Goal: Task Accomplishment & Management: Manage account settings

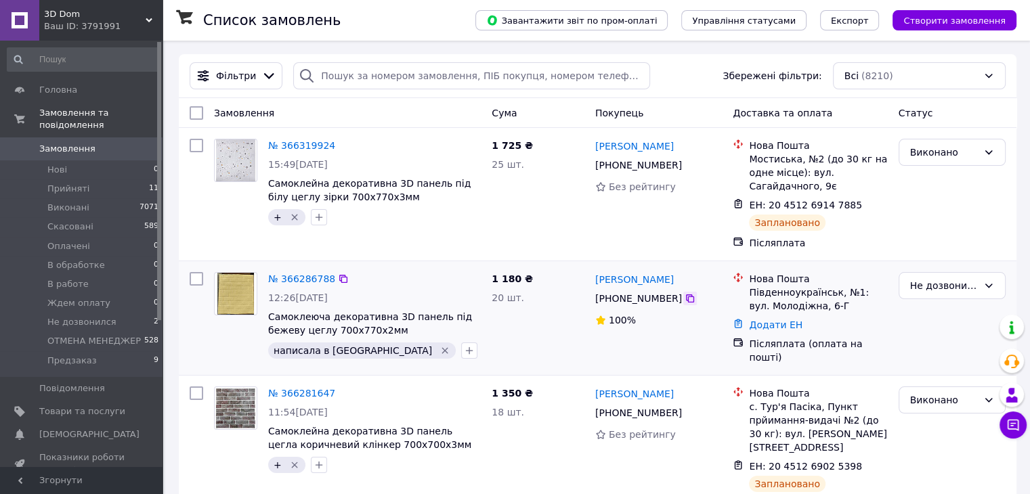
click at [686, 303] on icon at bounding box center [690, 299] width 8 height 8
drag, startPoint x: 679, startPoint y: 282, endPoint x: 597, endPoint y: 284, distance: 82.7
click at [596, 282] on div "[PERSON_NAME]" at bounding box center [659, 279] width 130 height 17
copy link "[PERSON_NAME]"
drag, startPoint x: 790, startPoint y: 304, endPoint x: 750, endPoint y: 295, distance: 41.1
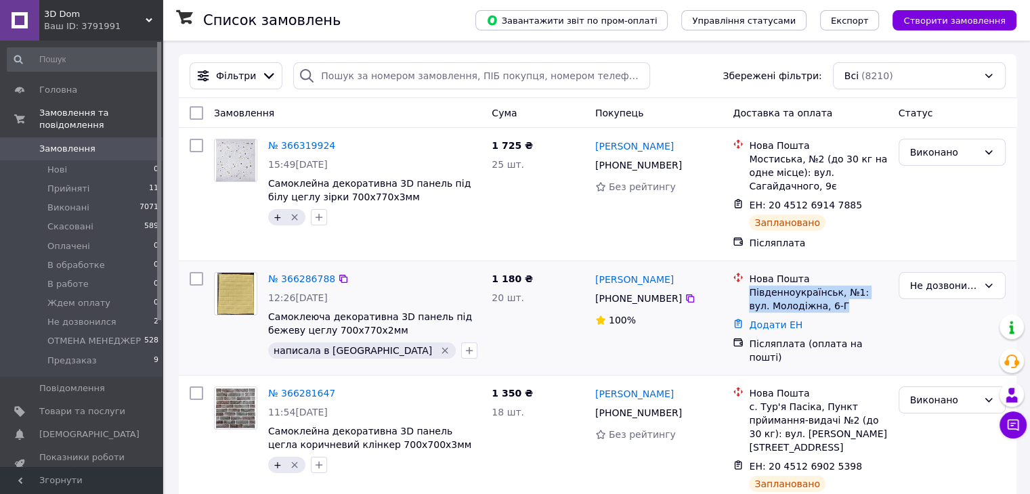
click at [750, 295] on div "Південноукраїнськ, №1: вул. Молодіжна, 6-Г" at bounding box center [818, 299] width 138 height 27
copy div "Південноукраїнськ, №1: вул. Молодіжна, 6-Г"
click at [775, 326] on link "Додати ЕН" at bounding box center [776, 325] width 54 height 11
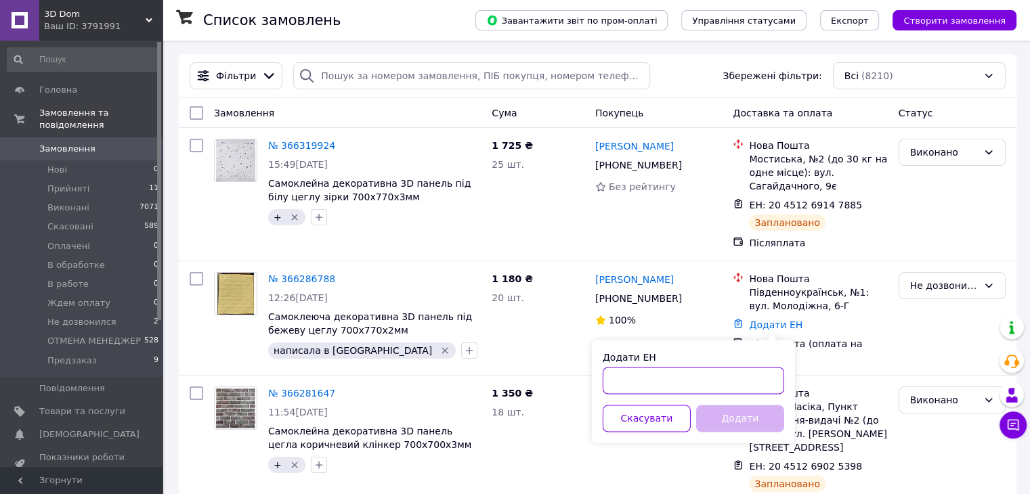
click at [647, 379] on input "Додати ЕН" at bounding box center [694, 380] width 182 height 27
paste input "20451269207736"
type input "20451269207736"
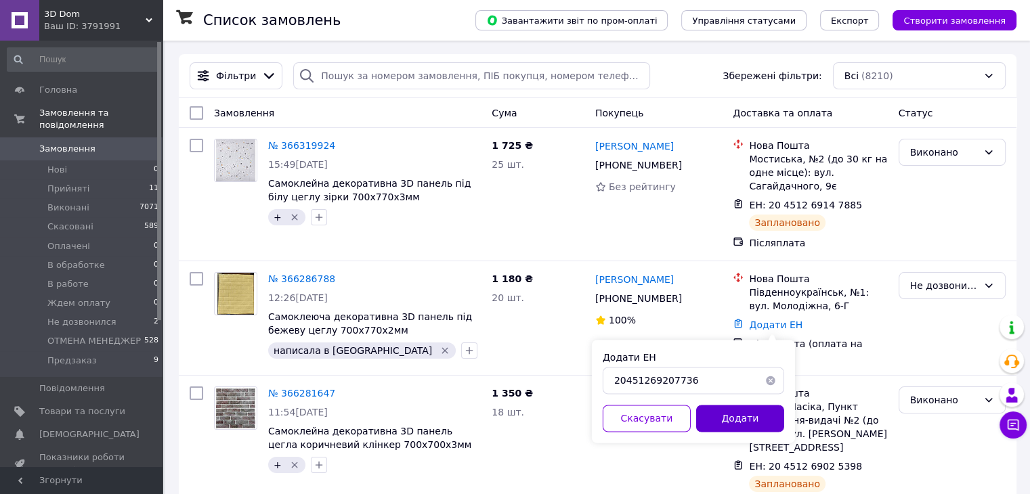
click at [727, 412] on button "Додати" at bounding box center [740, 418] width 88 height 27
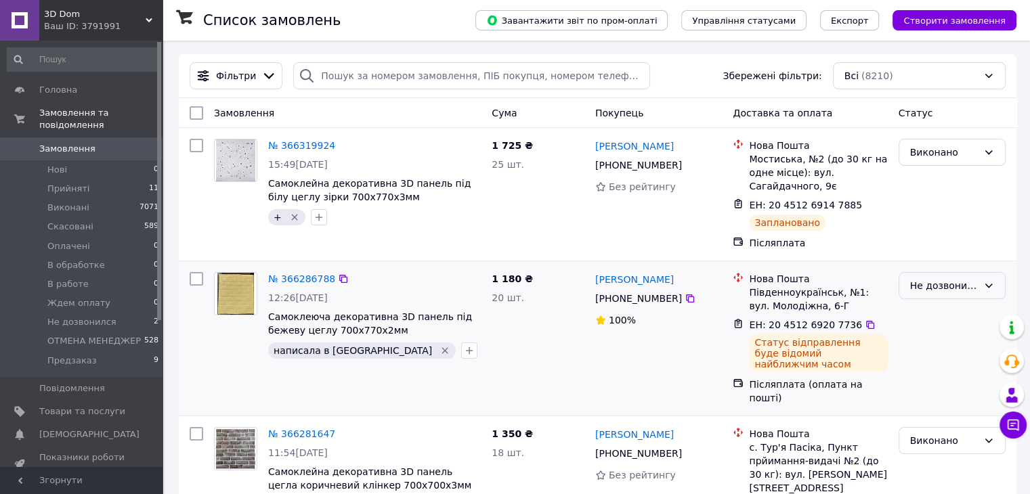
click at [978, 281] on div "Не дозвонился" at bounding box center [952, 285] width 107 height 27
click at [938, 337] on li "Виконано" at bounding box center [952, 340] width 106 height 24
click at [461, 358] on button "button" at bounding box center [469, 351] width 16 height 16
click at [469, 432] on input "+" at bounding box center [473, 434] width 9 height 9
checkbox input "true"
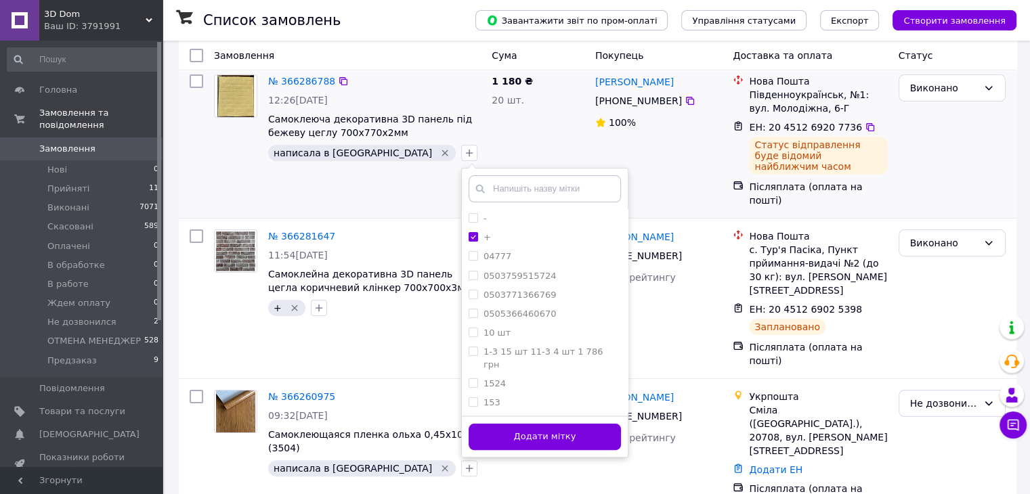
scroll to position [203, 0]
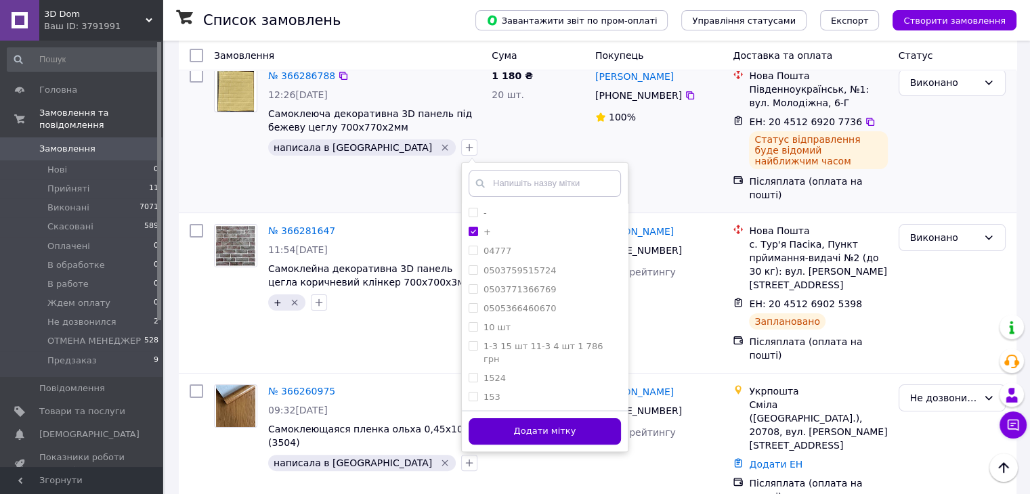
click at [469, 429] on button "Додати мітку" at bounding box center [545, 432] width 152 height 26
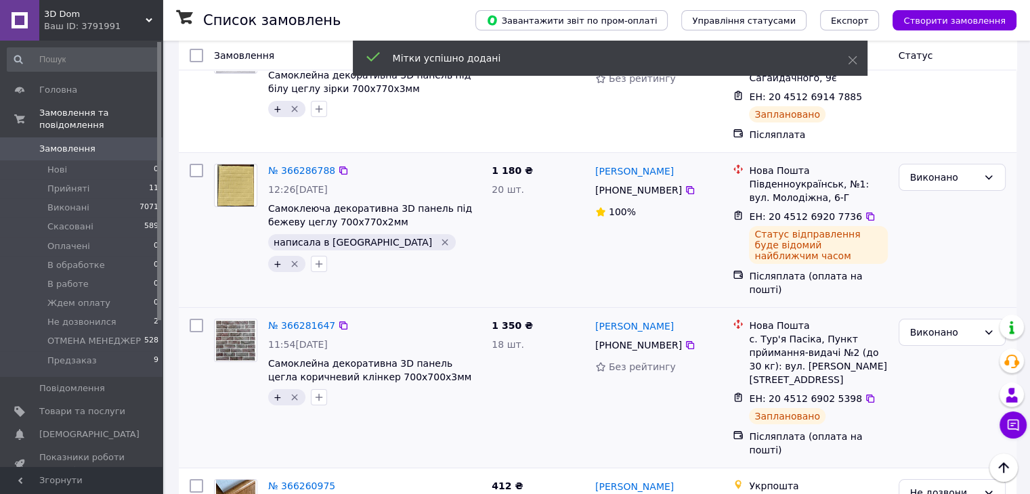
scroll to position [0, 0]
